Goal: Task Accomplishment & Management: Use online tool/utility

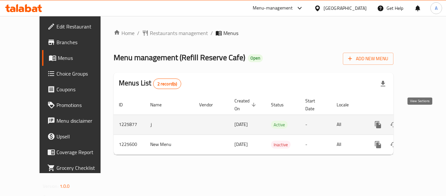
click at [422, 121] on icon "enhanced table" at bounding box center [425, 124] width 6 height 6
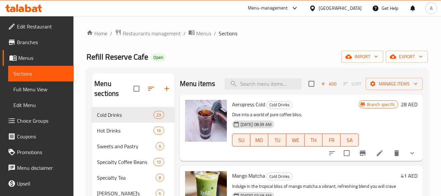
click at [250, 56] on div "Refill Reserve Cafe Open import export" at bounding box center [256, 57] width 341 height 12
click at [403, 85] on span "Manage items" at bounding box center [394, 84] width 47 height 8
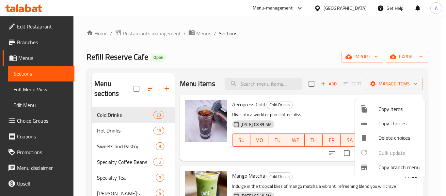
click at [385, 164] on span "Copy branch menu" at bounding box center [398, 167] width 41 height 8
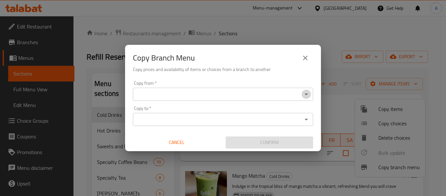
click at [304, 95] on icon "Open" at bounding box center [306, 94] width 8 height 8
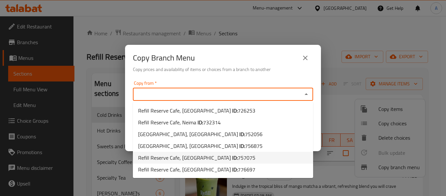
click at [264, 159] on li "Refill Reserve Cafe, Al Towayya ID: 757075" at bounding box center [223, 157] width 180 height 12
type input "Refill Reserve Cafe, Al Towayya"
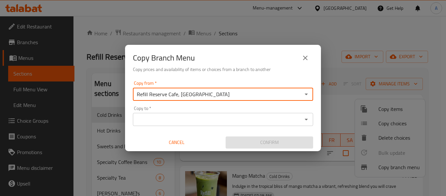
drag, startPoint x: 317, startPoint y: 109, endPoint x: 310, endPoint y: 116, distance: 9.7
click at [317, 109] on div "Copy from   * Refill Reserve Cafe, Al Towayya Copy from * Copy to   * Copy to *…" at bounding box center [223, 114] width 196 height 73
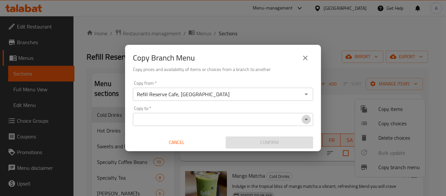
click at [303, 122] on icon "Open" at bounding box center [306, 119] width 8 height 8
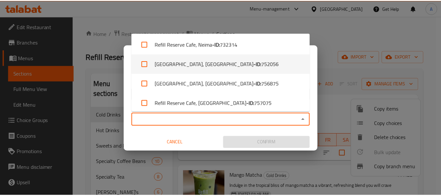
scroll to position [44, 0]
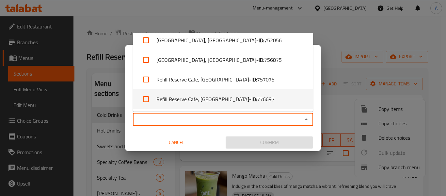
click at [274, 101] on li "Refill Reserve Cafe, Madinat Al Riyad - ID: 776697" at bounding box center [223, 99] width 180 height 20
checkbox input "true"
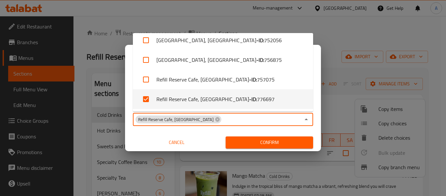
click at [294, 141] on span "Confirm" at bounding box center [269, 142] width 77 height 8
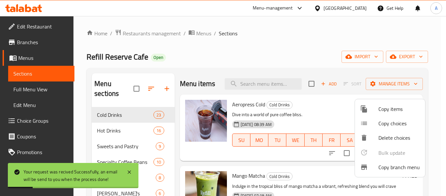
click at [231, 55] on div at bounding box center [223, 98] width 446 height 196
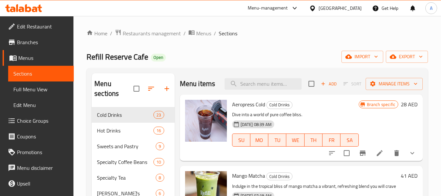
click at [33, 26] on span "Edit Restaurant" at bounding box center [43, 27] width 52 height 8
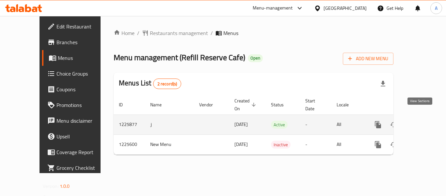
click at [421, 120] on icon "enhanced table" at bounding box center [425, 124] width 8 height 8
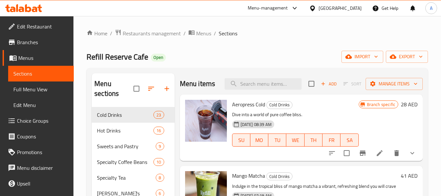
click at [47, 92] on span "Full Menu View" at bounding box center [40, 89] width 55 height 8
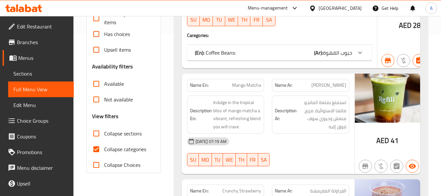
scroll to position [163, 0]
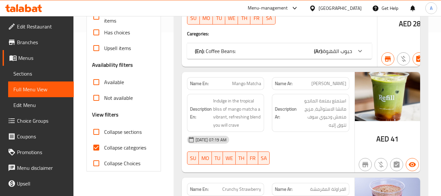
click at [135, 144] on span "Collapse categories" at bounding box center [125, 147] width 42 height 8
click at [104, 144] on input "Collapse categories" at bounding box center [96, 147] width 16 height 16
checkbox input "false"
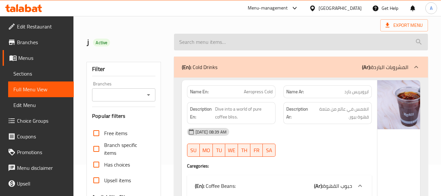
scroll to position [0, 0]
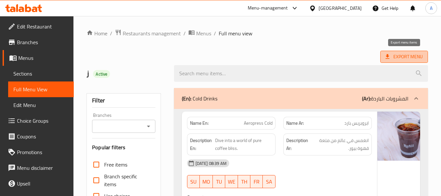
click at [410, 62] on span "Export Menu" at bounding box center [404, 57] width 48 height 12
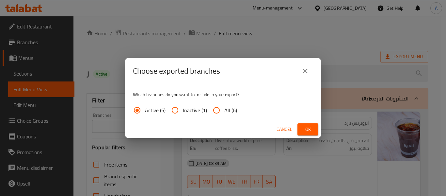
click at [232, 106] on span "All (6)" at bounding box center [230, 110] width 13 height 8
click at [224, 105] on input "All (6)" at bounding box center [217, 110] width 16 height 16
radio input "true"
click at [306, 130] on span "Ok" at bounding box center [308, 129] width 10 height 8
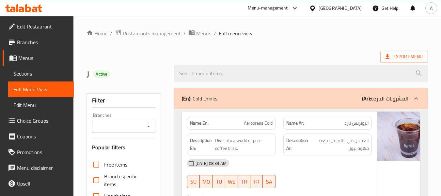
click at [45, 24] on span "Edit Restaurant" at bounding box center [43, 27] width 52 height 8
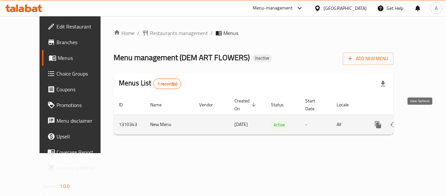
click at [425, 117] on link "enhanced table" at bounding box center [425, 125] width 16 height 16
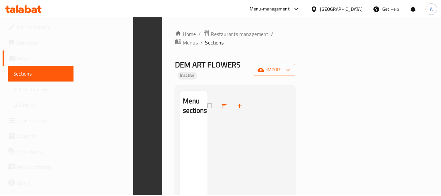
scroll to position [91, 0]
